Goal: Transaction & Acquisition: Purchase product/service

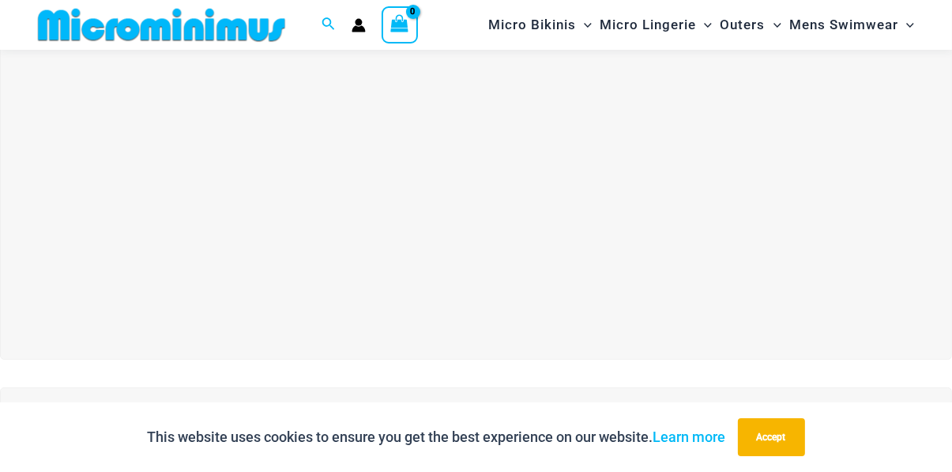
scroll to position [44, 0]
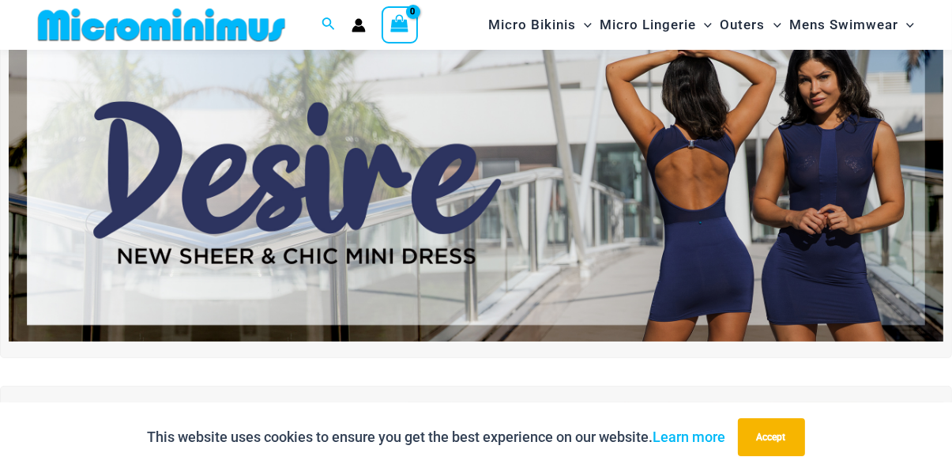
click at [721, 262] on img at bounding box center [476, 183] width 935 height 318
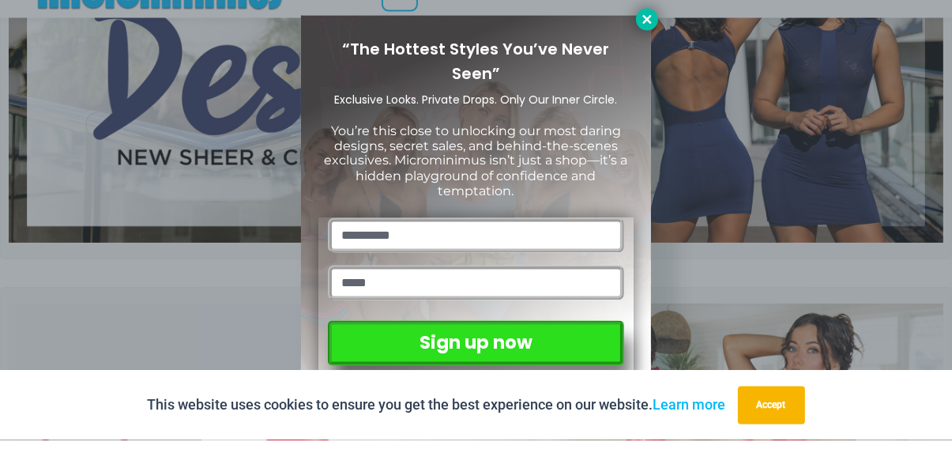
click at [645, 48] on icon at bounding box center [646, 51] width 9 height 9
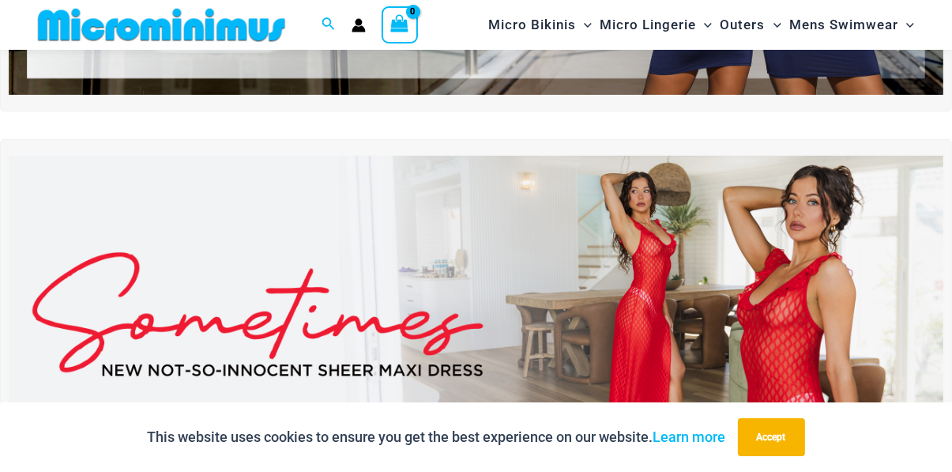
scroll to position [341, 0]
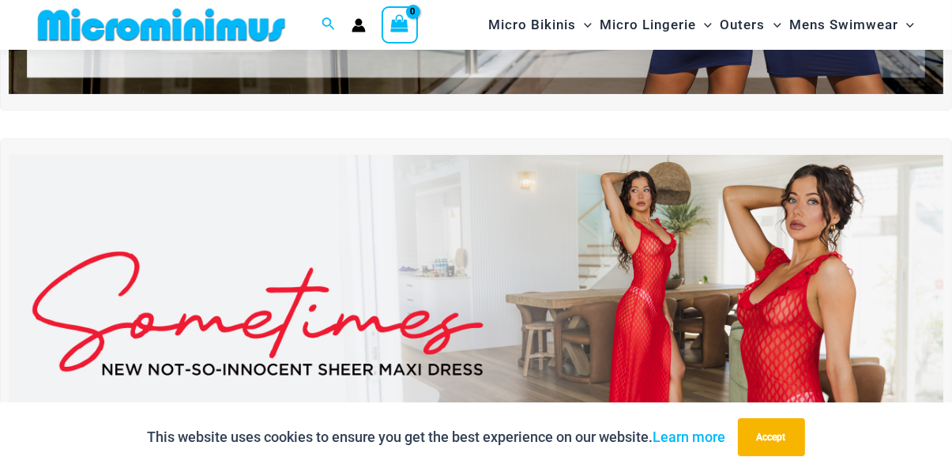
click at [733, 339] on img at bounding box center [476, 314] width 935 height 318
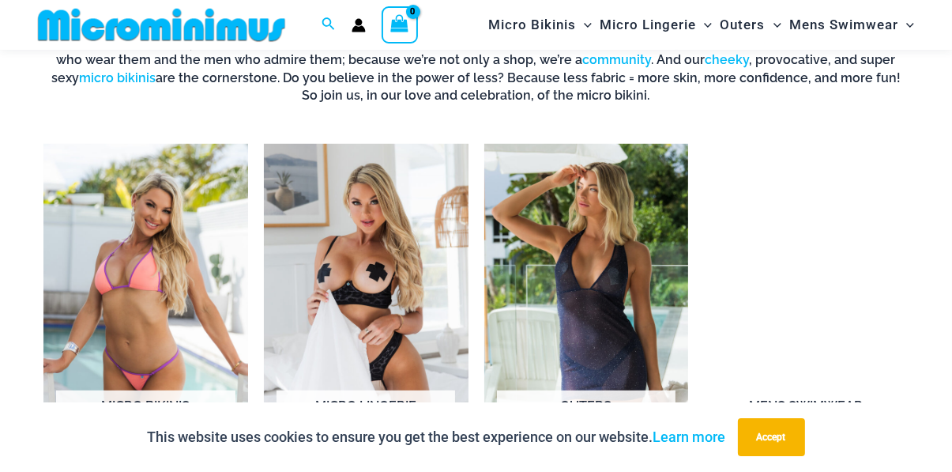
scroll to position [1003, 0]
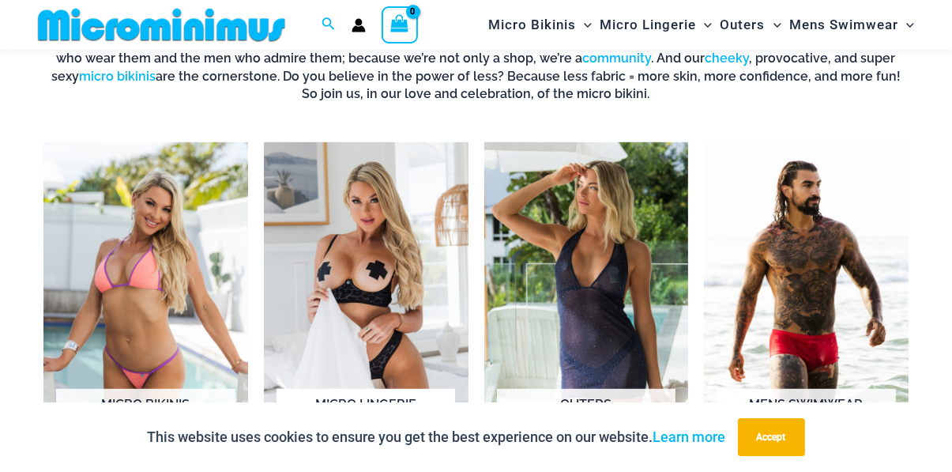
click at [418, 341] on img "Visit product category Micro Lingerie" at bounding box center [366, 301] width 205 height 318
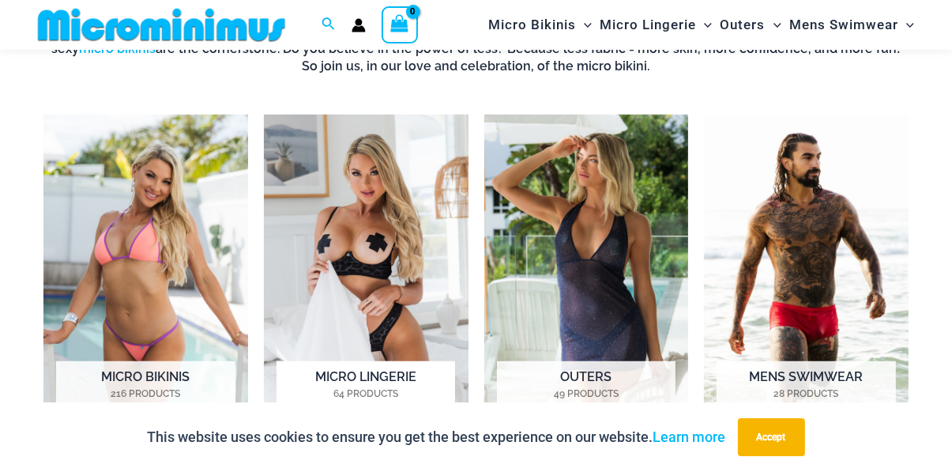
scroll to position [1069, 0]
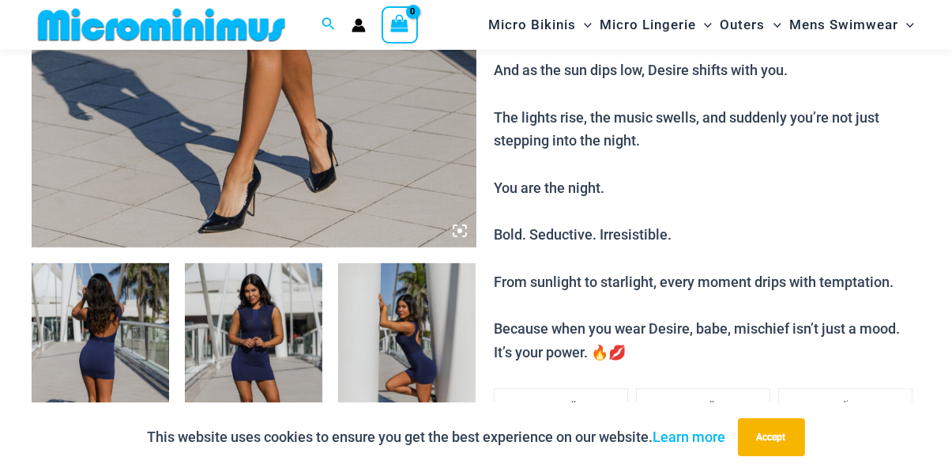
scroll to position [565, 0]
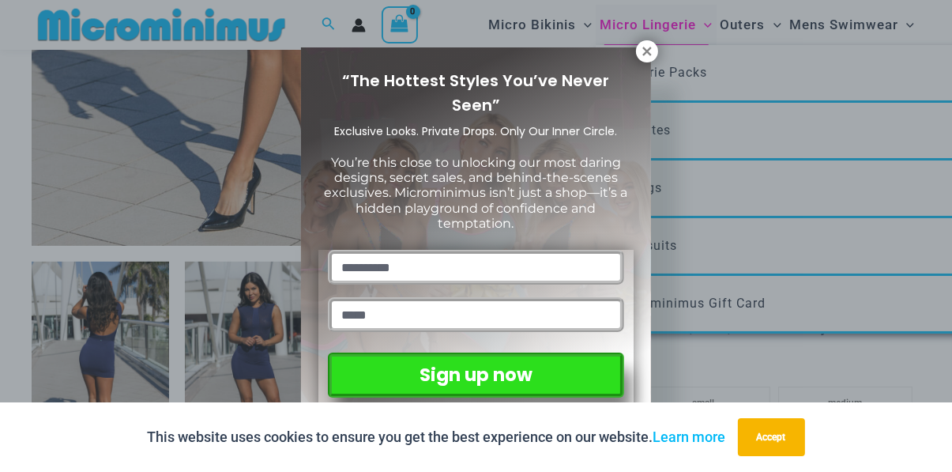
click at [648, 53] on icon at bounding box center [646, 51] width 9 height 9
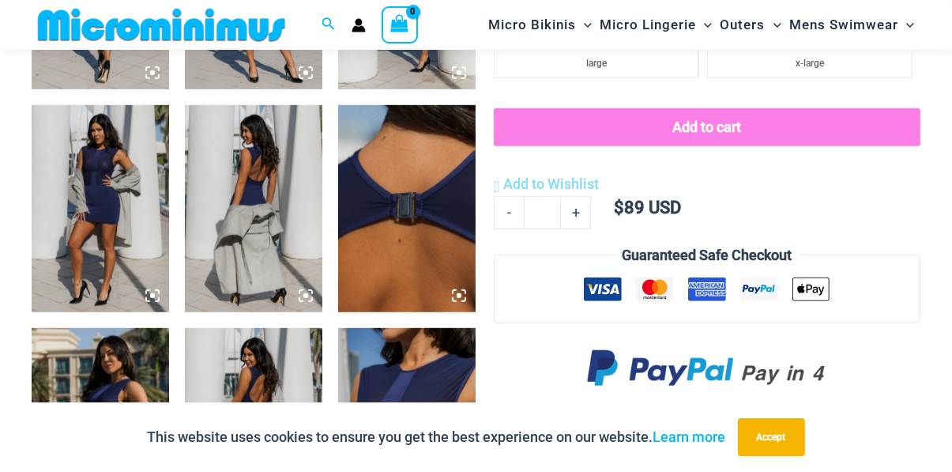
scroll to position [944, 0]
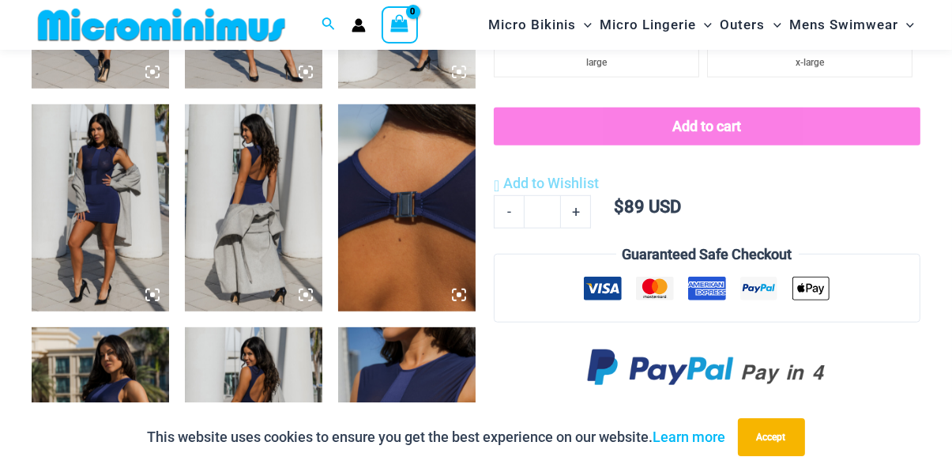
click at [447, 439] on img at bounding box center [406, 430] width 137 height 206
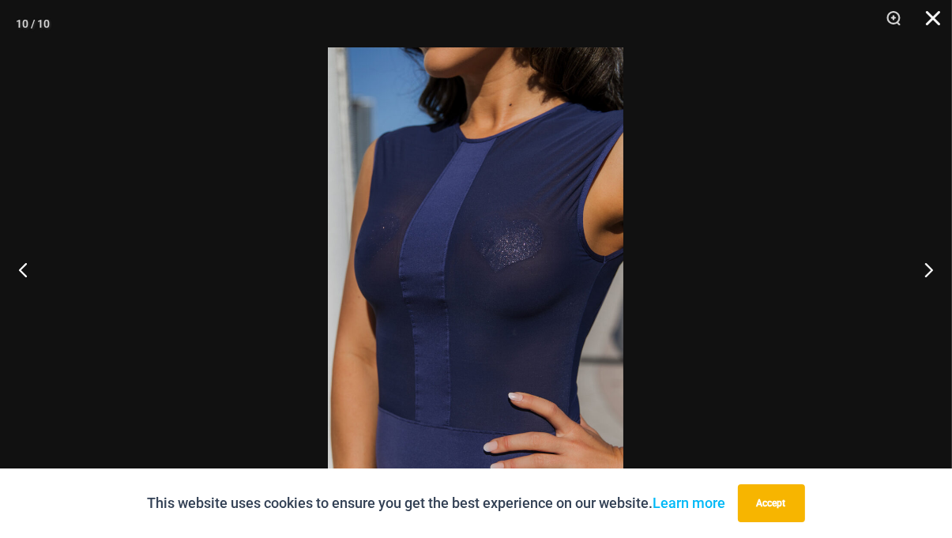
click at [935, 20] on button "Close" at bounding box center [928, 23] width 40 height 47
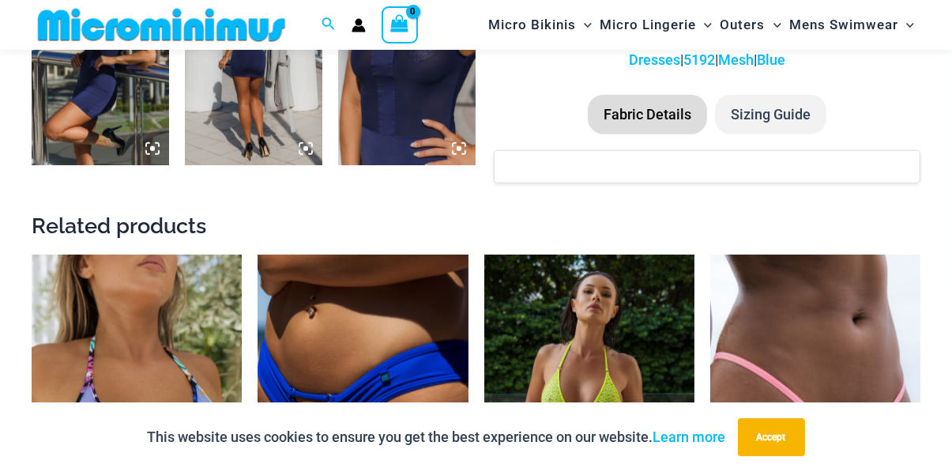
scroll to position [1315, 0]
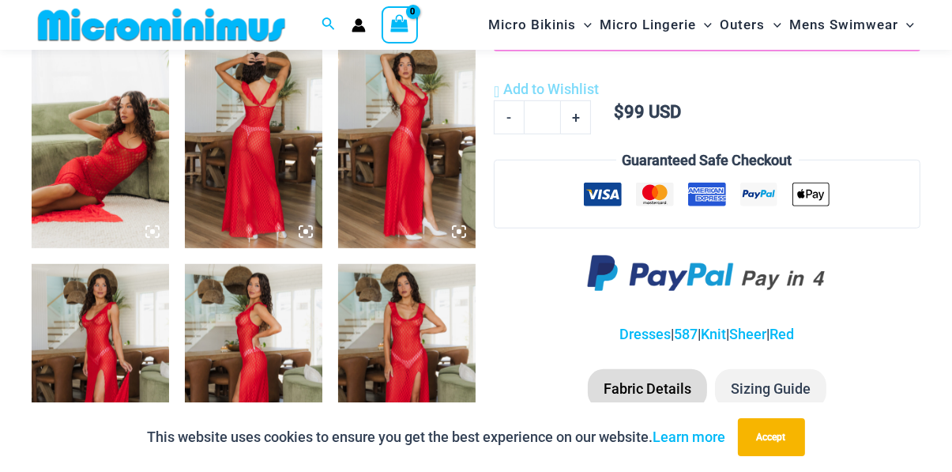
scroll to position [786, 0]
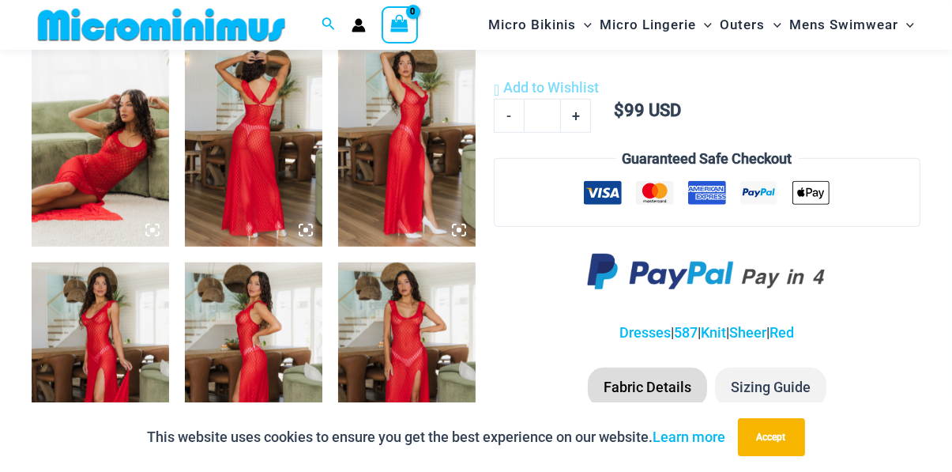
click at [420, 356] on img at bounding box center [406, 365] width 137 height 206
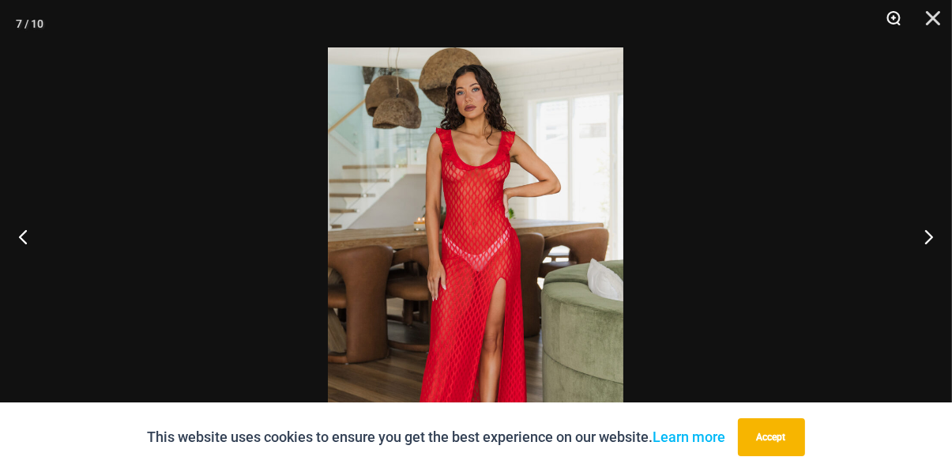
click at [894, 24] on button "Zoom" at bounding box center [888, 23] width 40 height 47
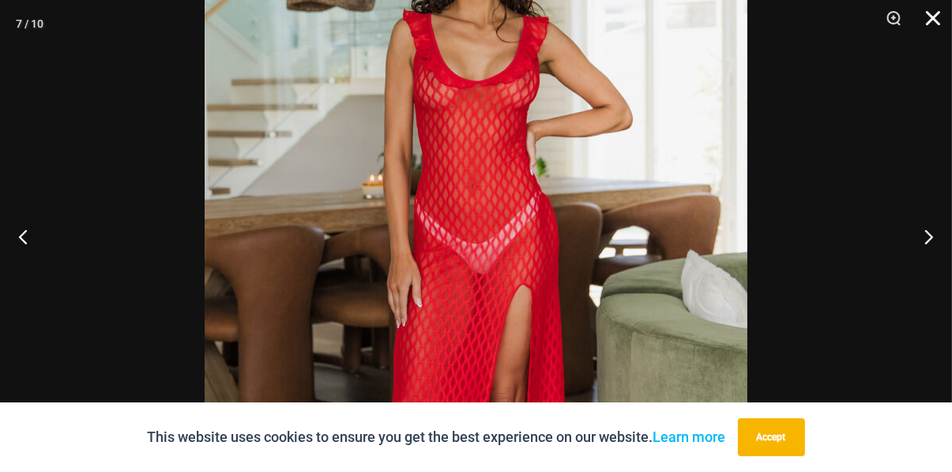
click at [931, 22] on button "Close" at bounding box center [928, 23] width 40 height 47
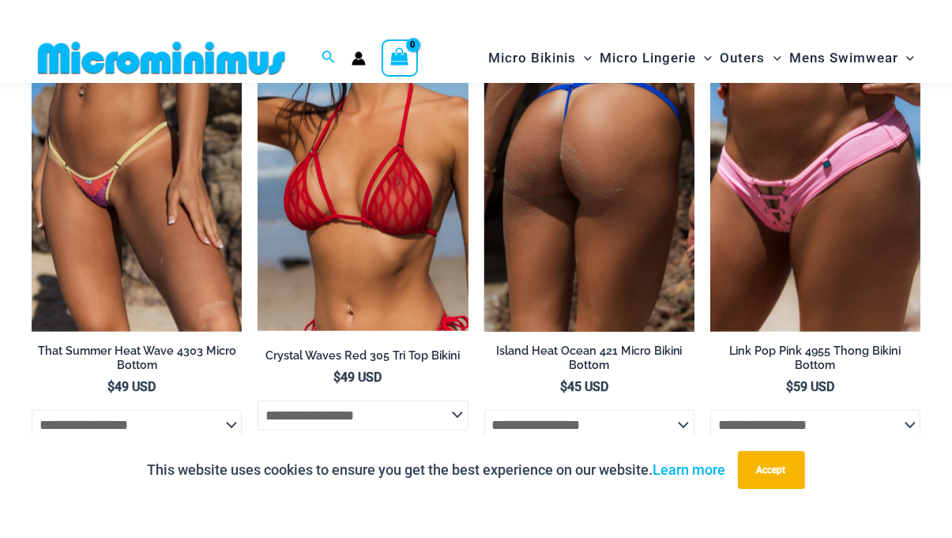
scroll to position [1561, 0]
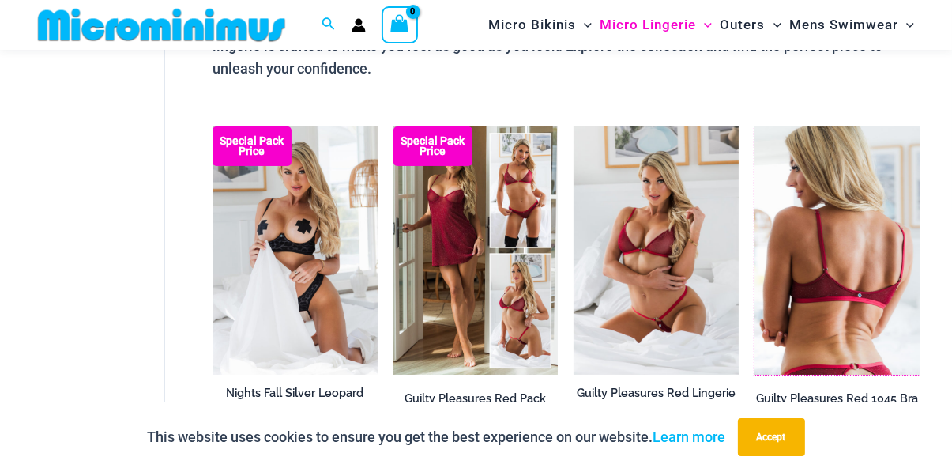
click at [845, 285] on img at bounding box center [836, 249] width 165 height 247
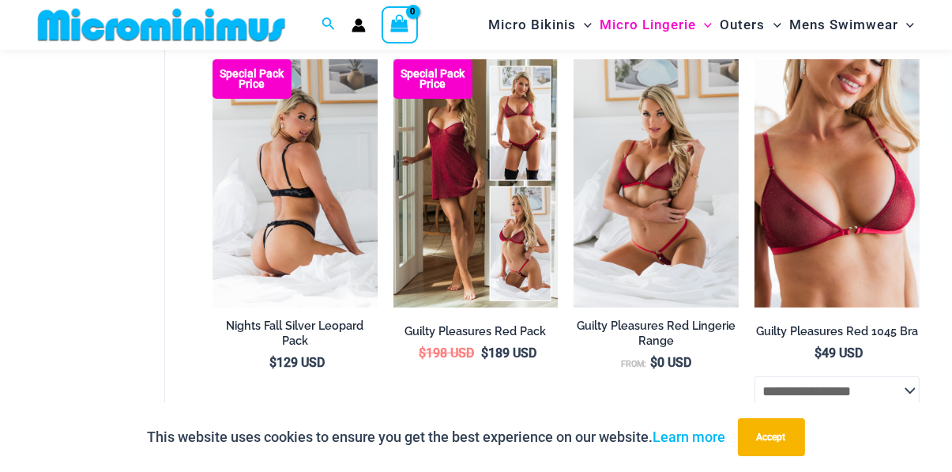
click at [348, 218] on img at bounding box center [295, 182] width 165 height 247
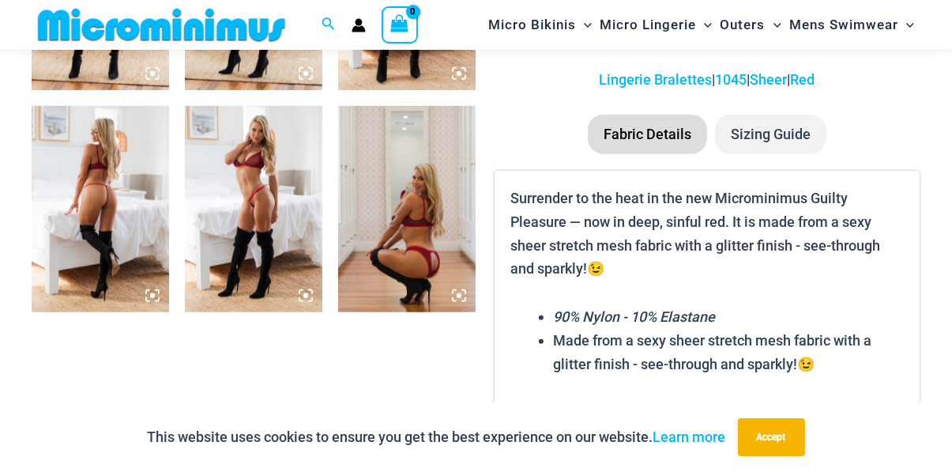
scroll to position [1167, 0]
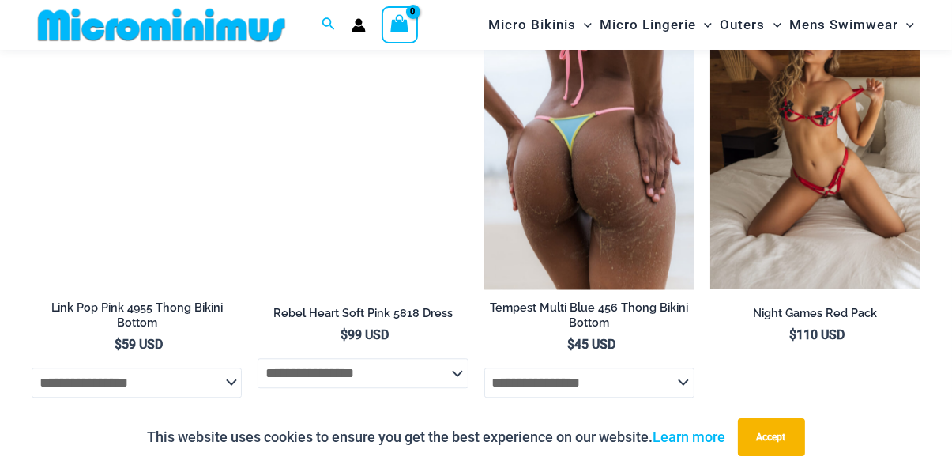
scroll to position [3605, 0]
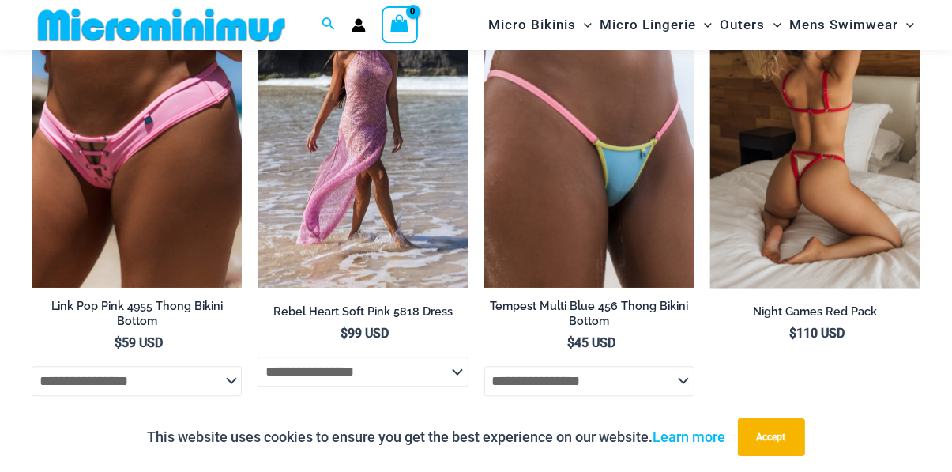
click at [848, 183] on img at bounding box center [815, 129] width 210 height 315
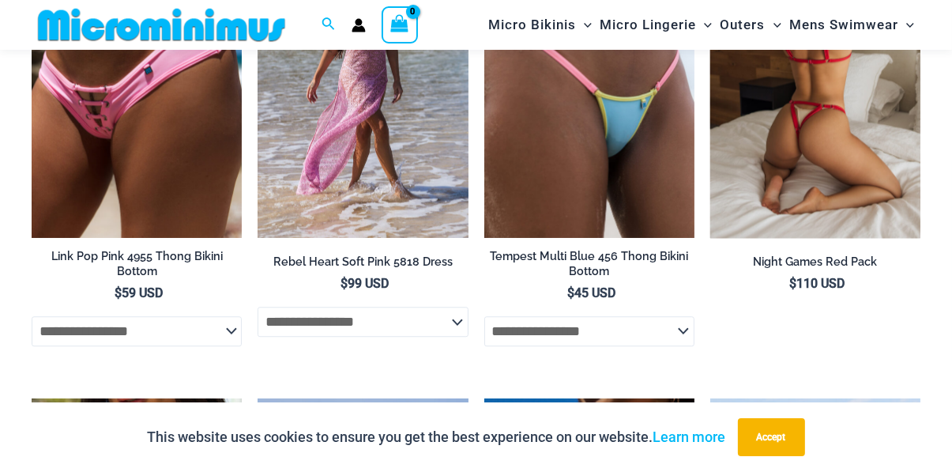
scroll to position [3672, 0]
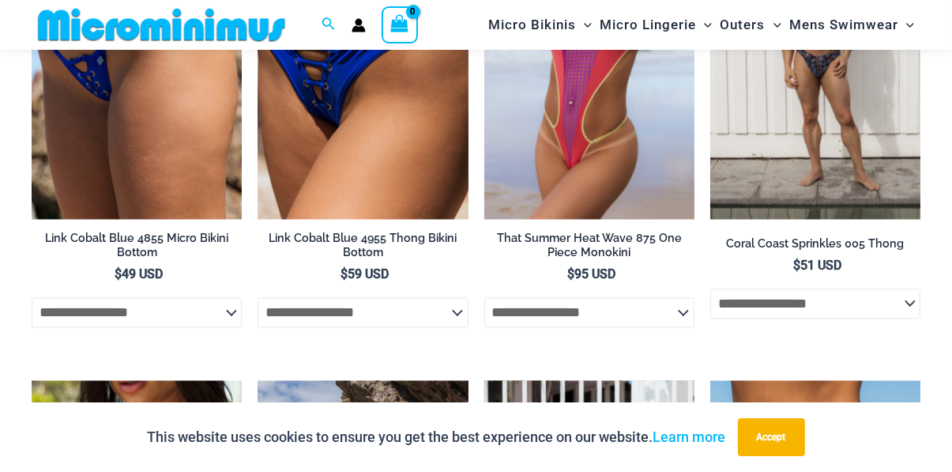
scroll to position [2893, 0]
